Goal: Task Accomplishment & Management: Use online tool/utility

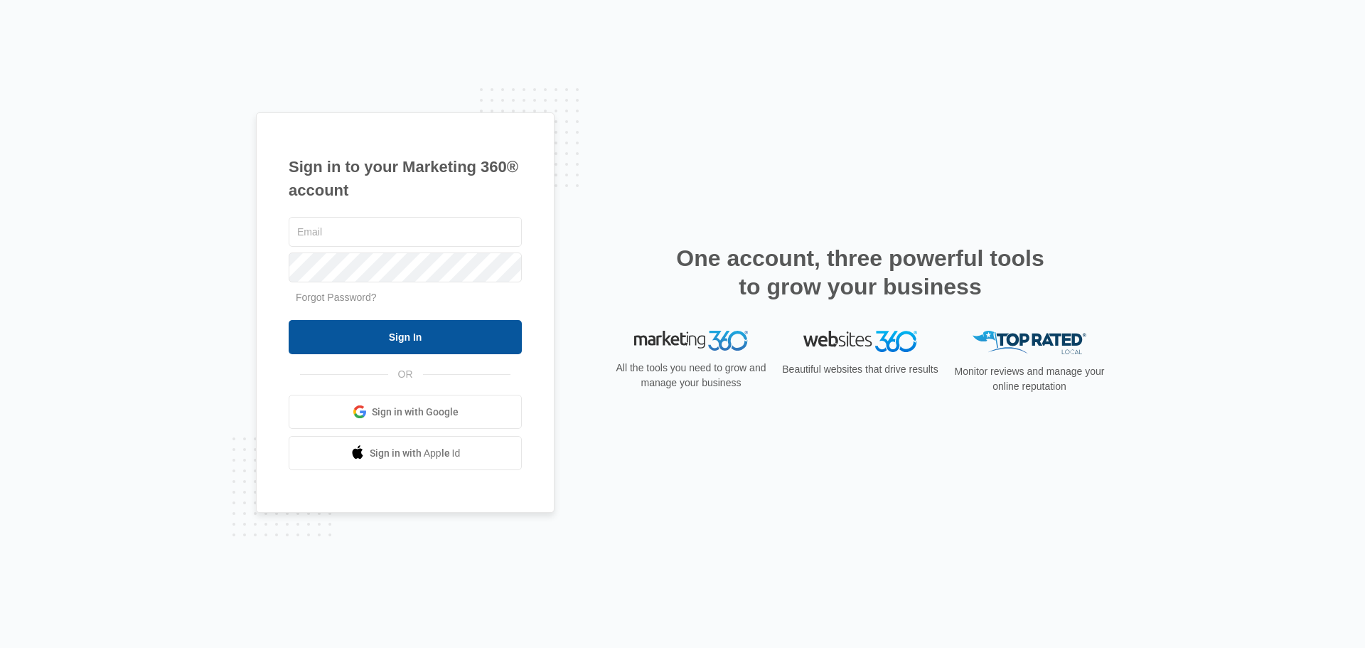
type input "jmitza@bbmsinc.com"
click at [423, 325] on input "Sign In" at bounding box center [405, 337] width 233 height 34
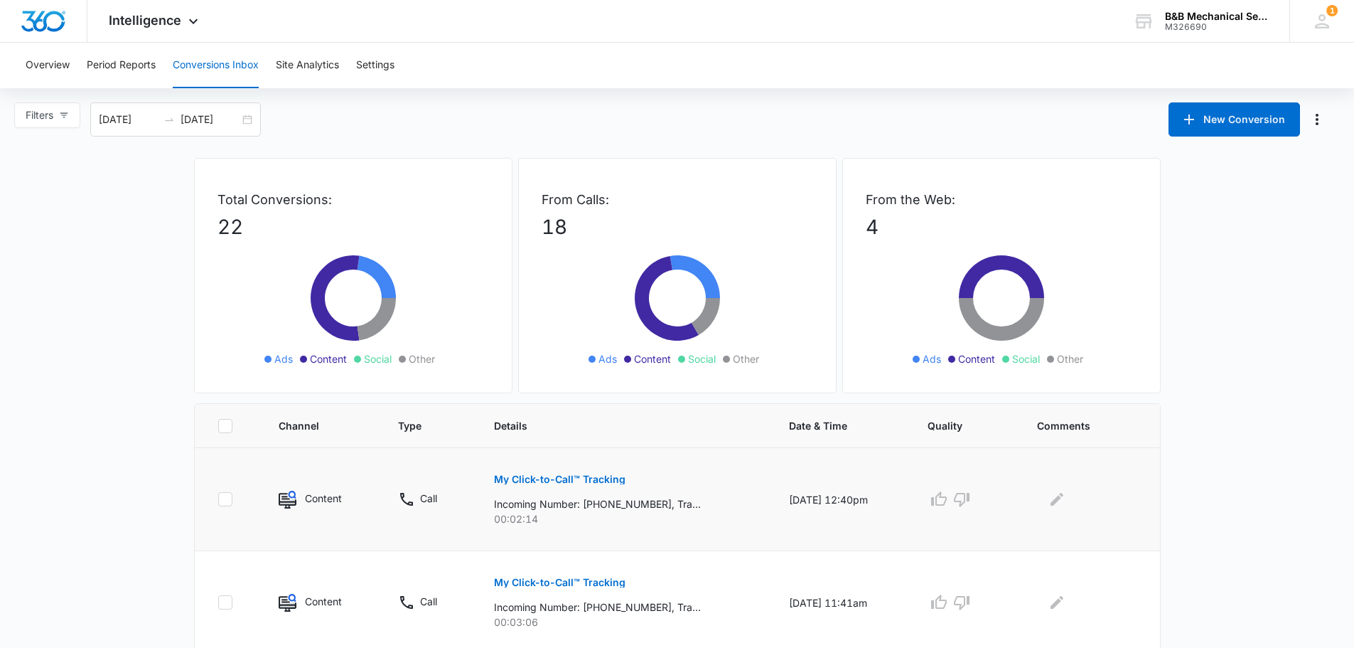
click at [306, 497] on p "Content" at bounding box center [323, 498] width 37 height 15
click at [567, 476] on p "My Click-to-Call™ Tracking" at bounding box center [560, 479] width 132 height 10
